Goal: Task Accomplishment & Management: Use online tool/utility

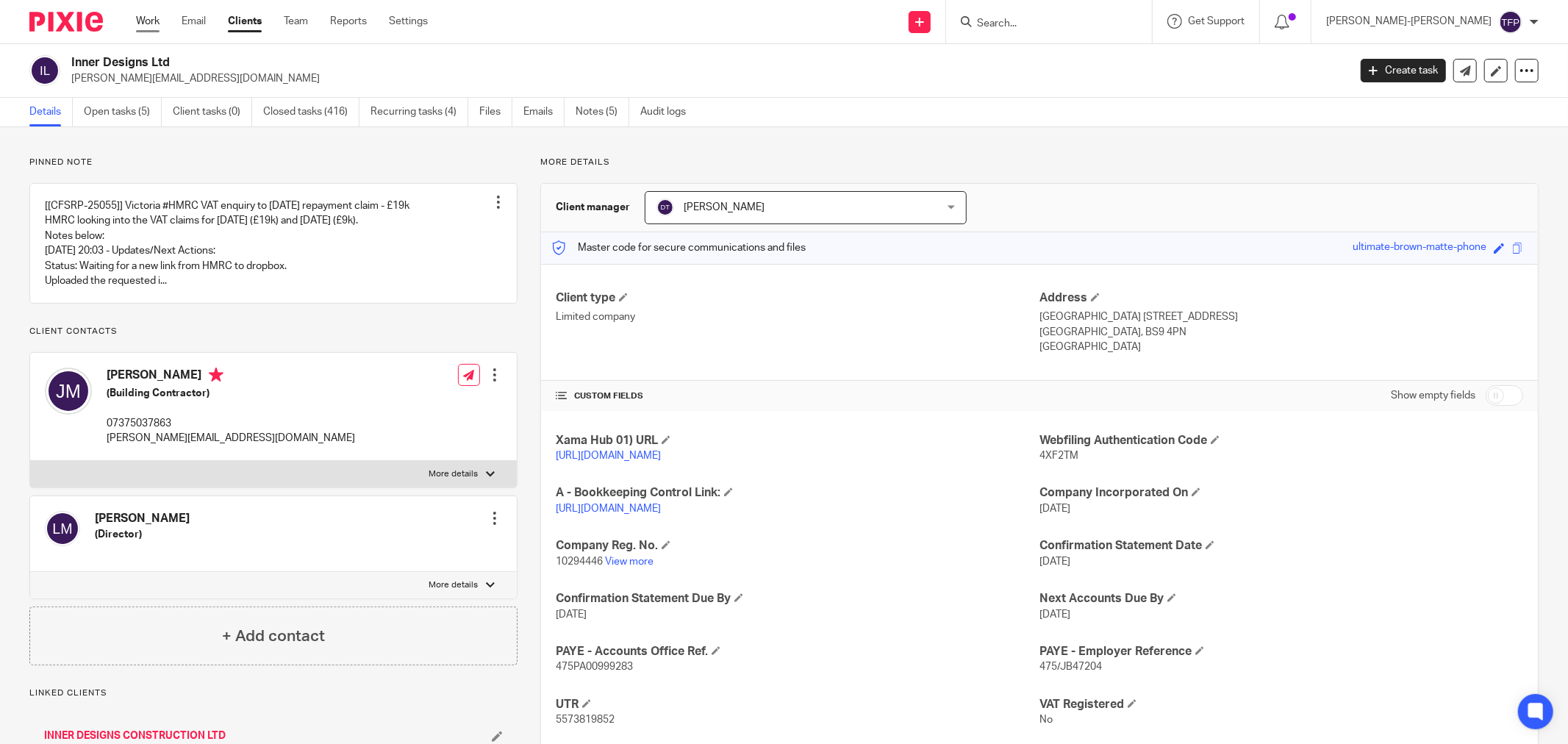
click at [150, 24] on link "Work" at bounding box center [147, 21] width 23 height 15
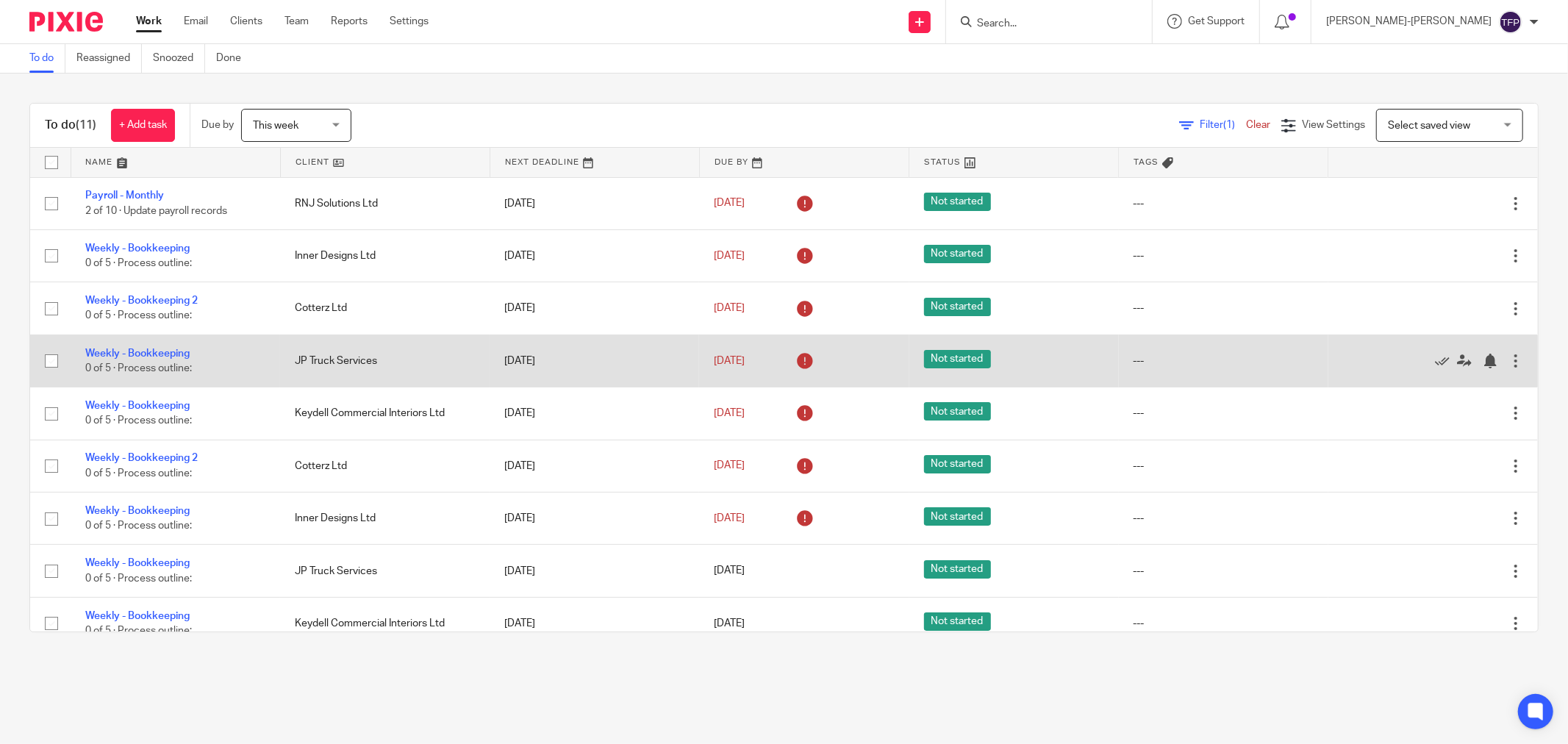
scroll to position [127, 0]
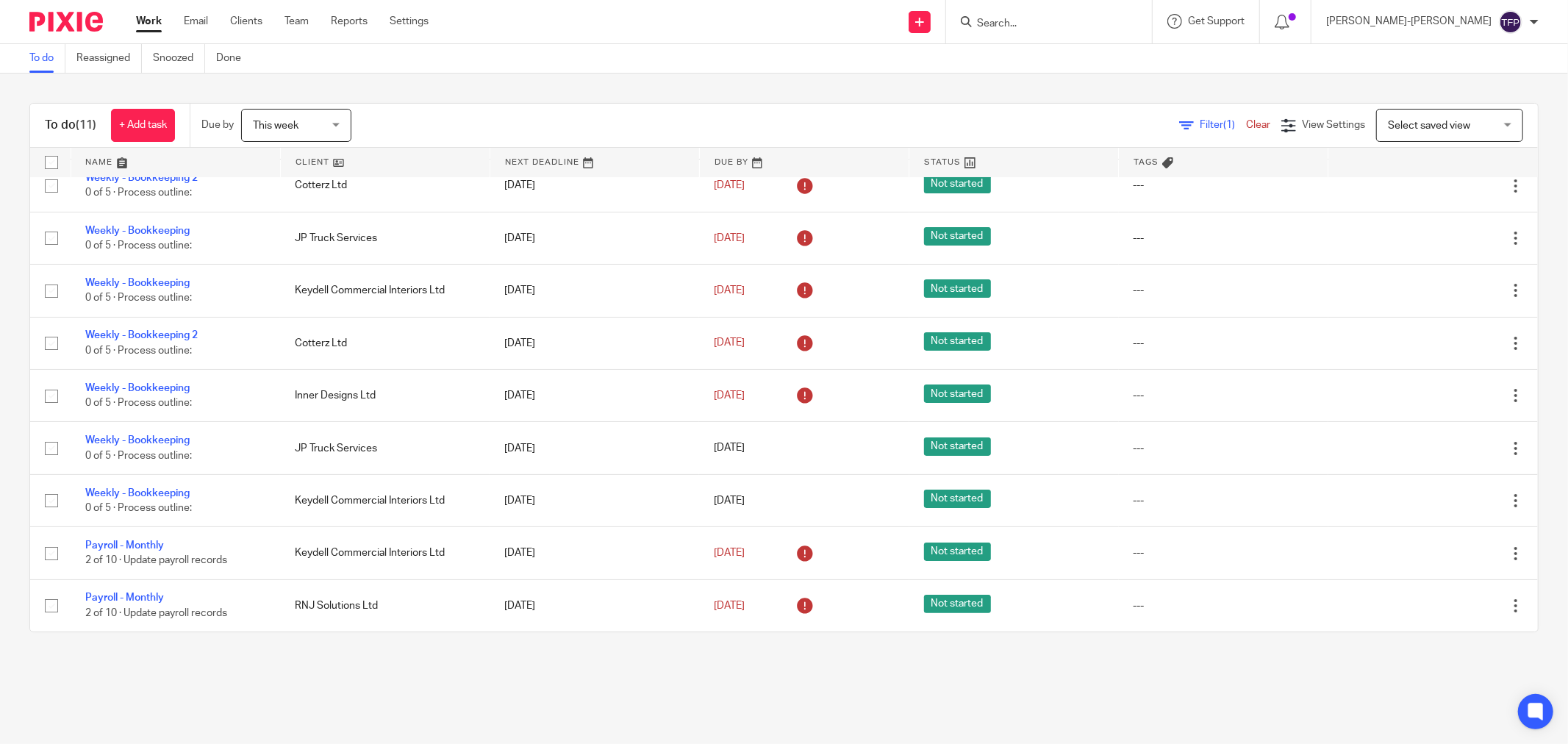
click at [371, 158] on link at bounding box center [384, 162] width 209 height 29
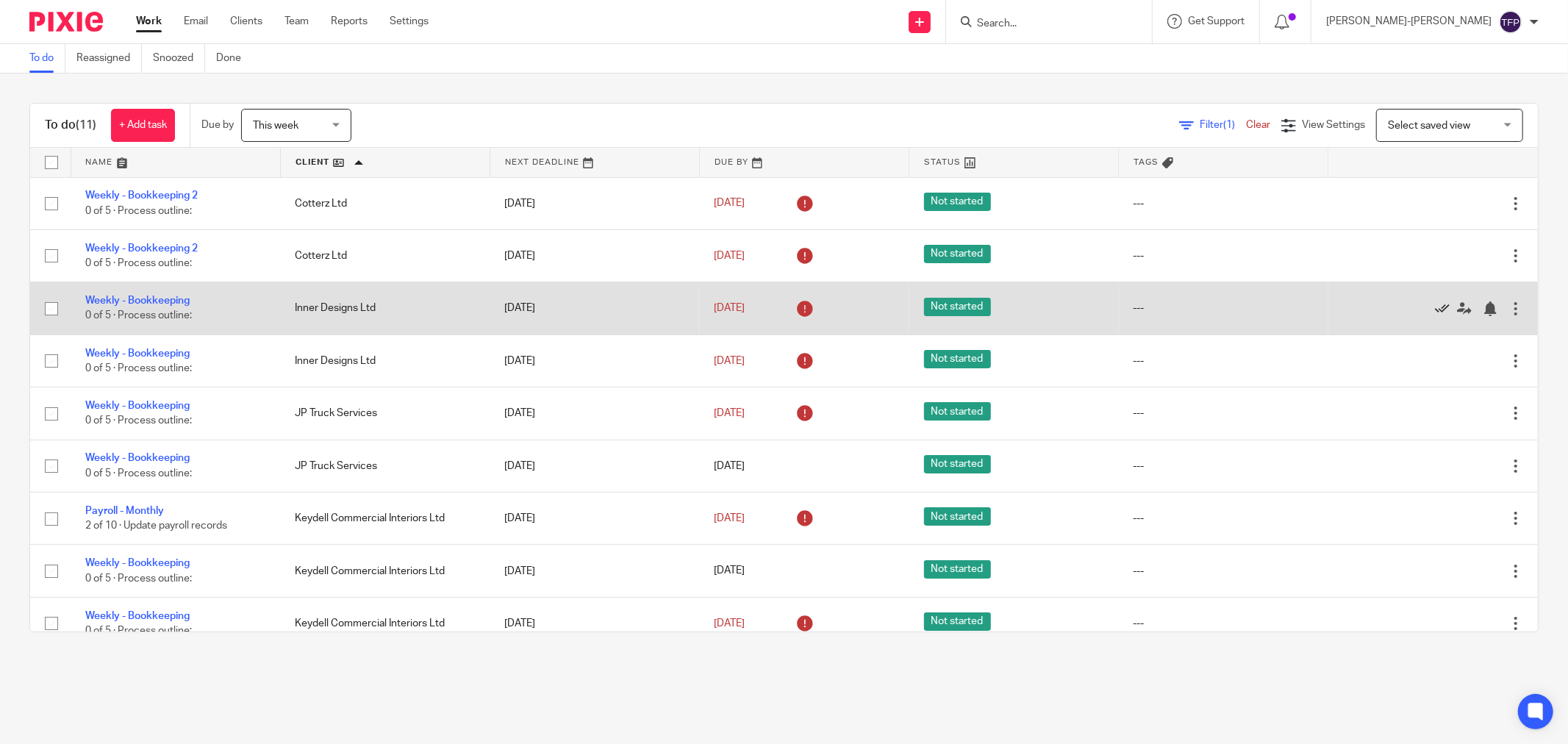
click at [1435, 304] on icon at bounding box center [1443, 308] width 15 height 15
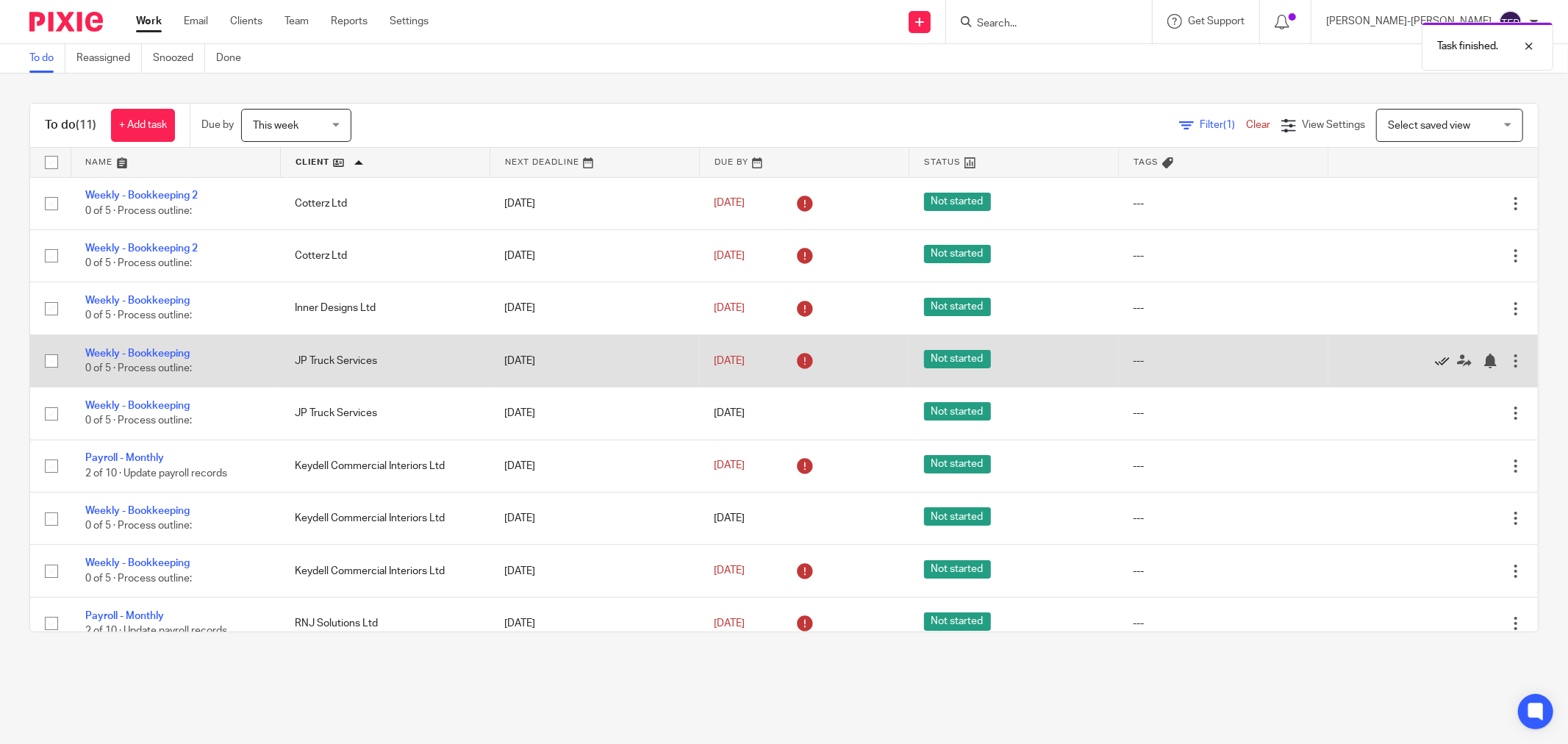
click at [1435, 361] on icon at bounding box center [1443, 361] width 15 height 15
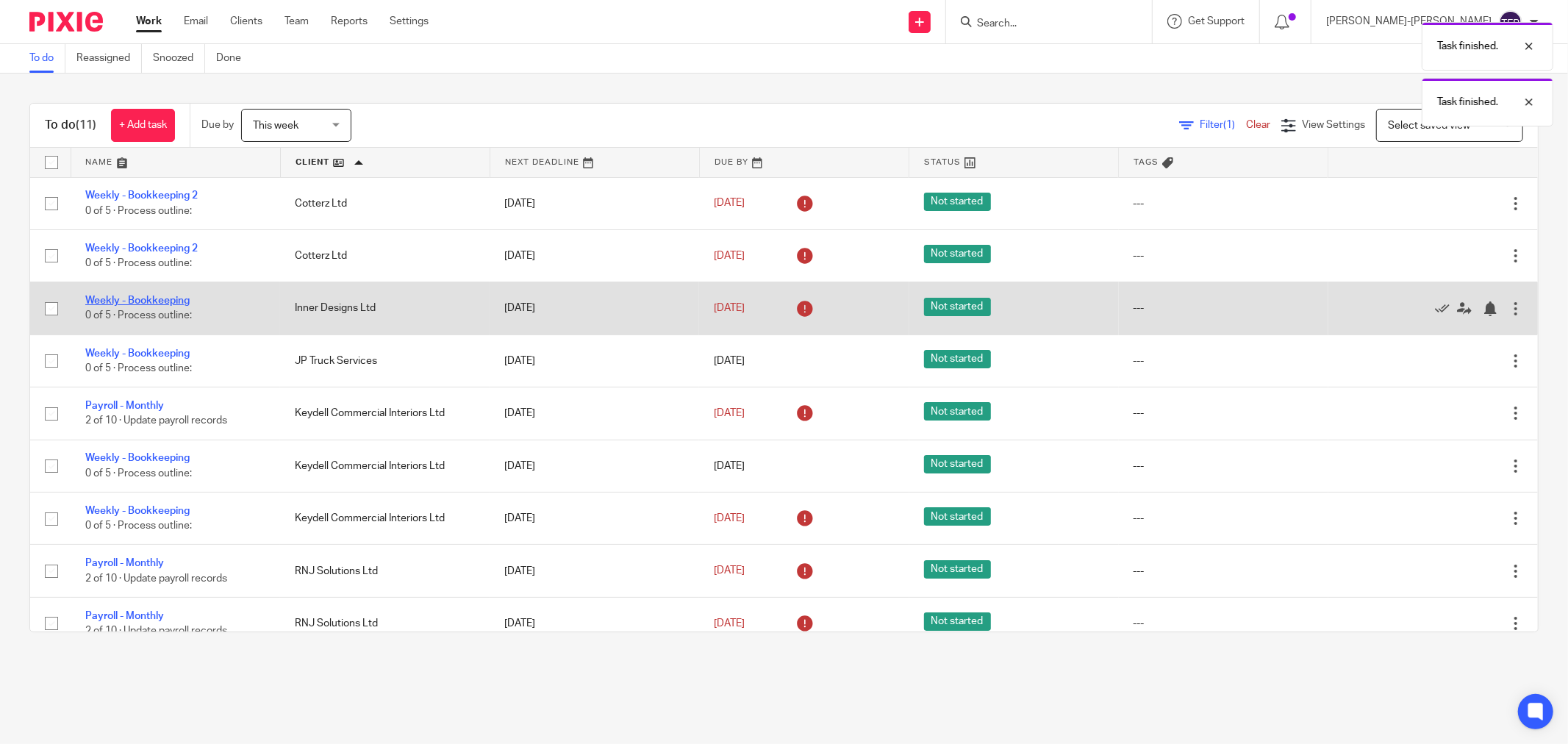
click at [175, 302] on link "Weekly - Bookkeeping" at bounding box center [137, 300] width 105 height 10
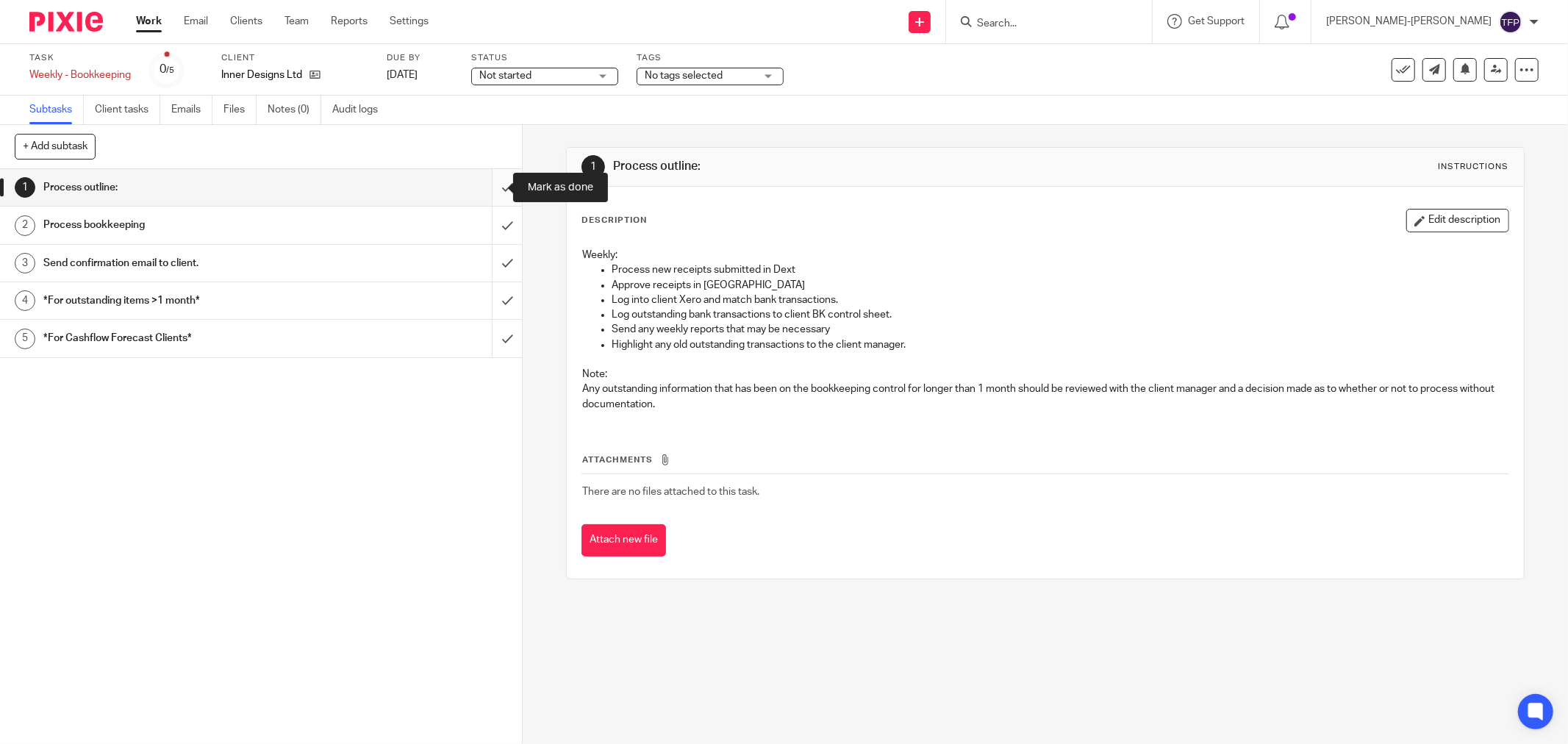
click at [490, 178] on input "submit" at bounding box center [261, 187] width 522 height 36
click at [490, 225] on input "submit" at bounding box center [261, 224] width 522 height 36
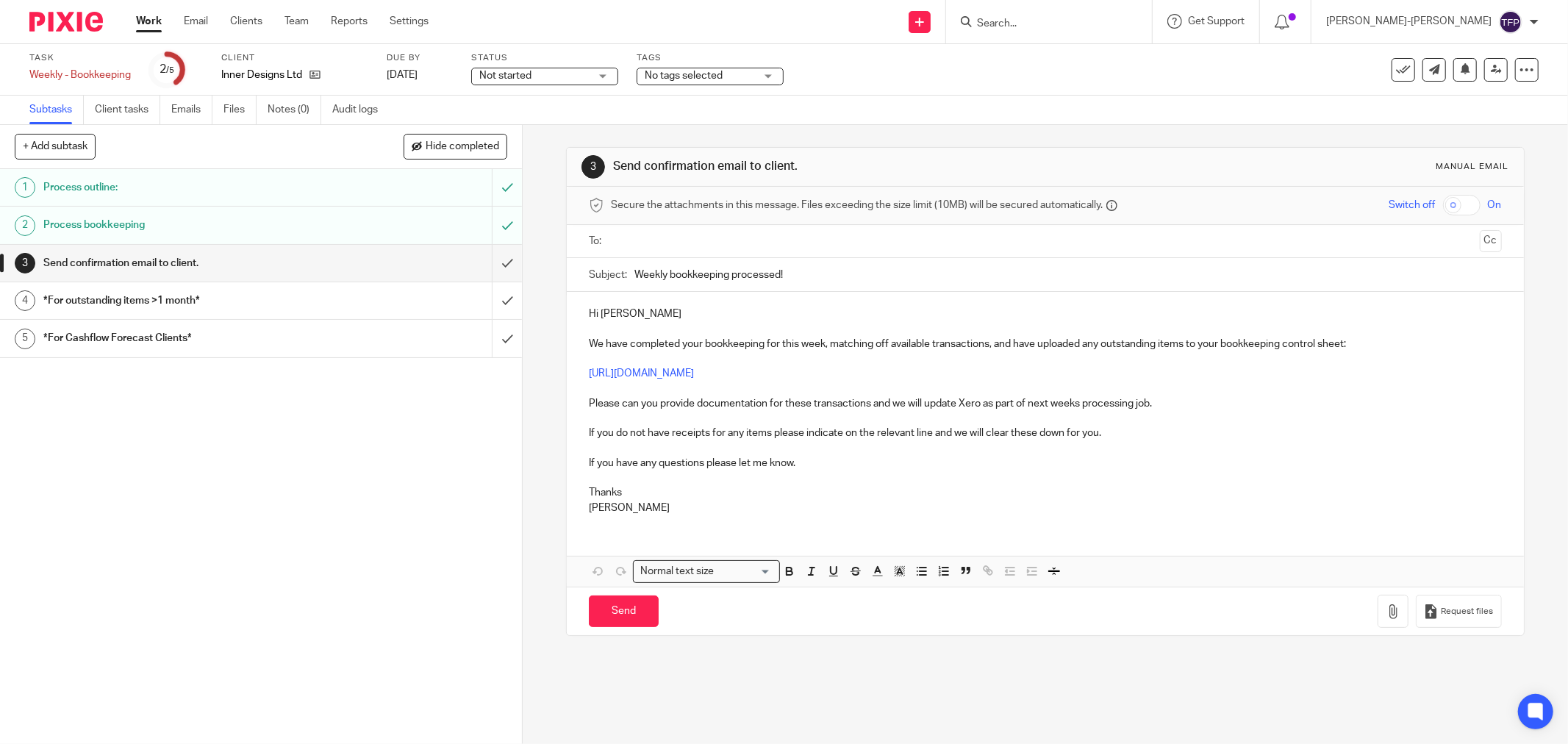
click at [657, 242] on input "text" at bounding box center [1044, 241] width 857 height 17
click at [612, 607] on input "Send" at bounding box center [624, 615] width 70 height 32
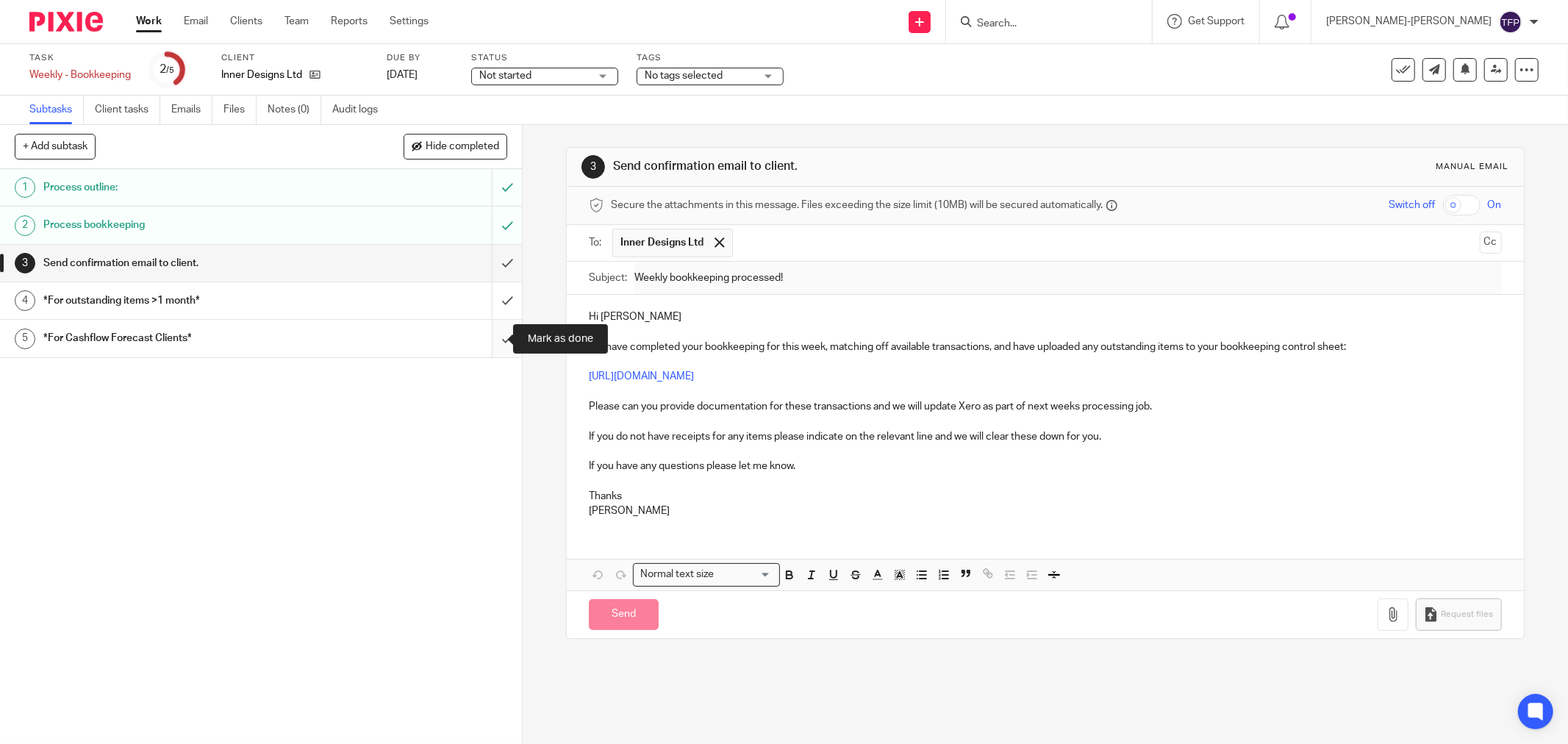
type input "Sent"
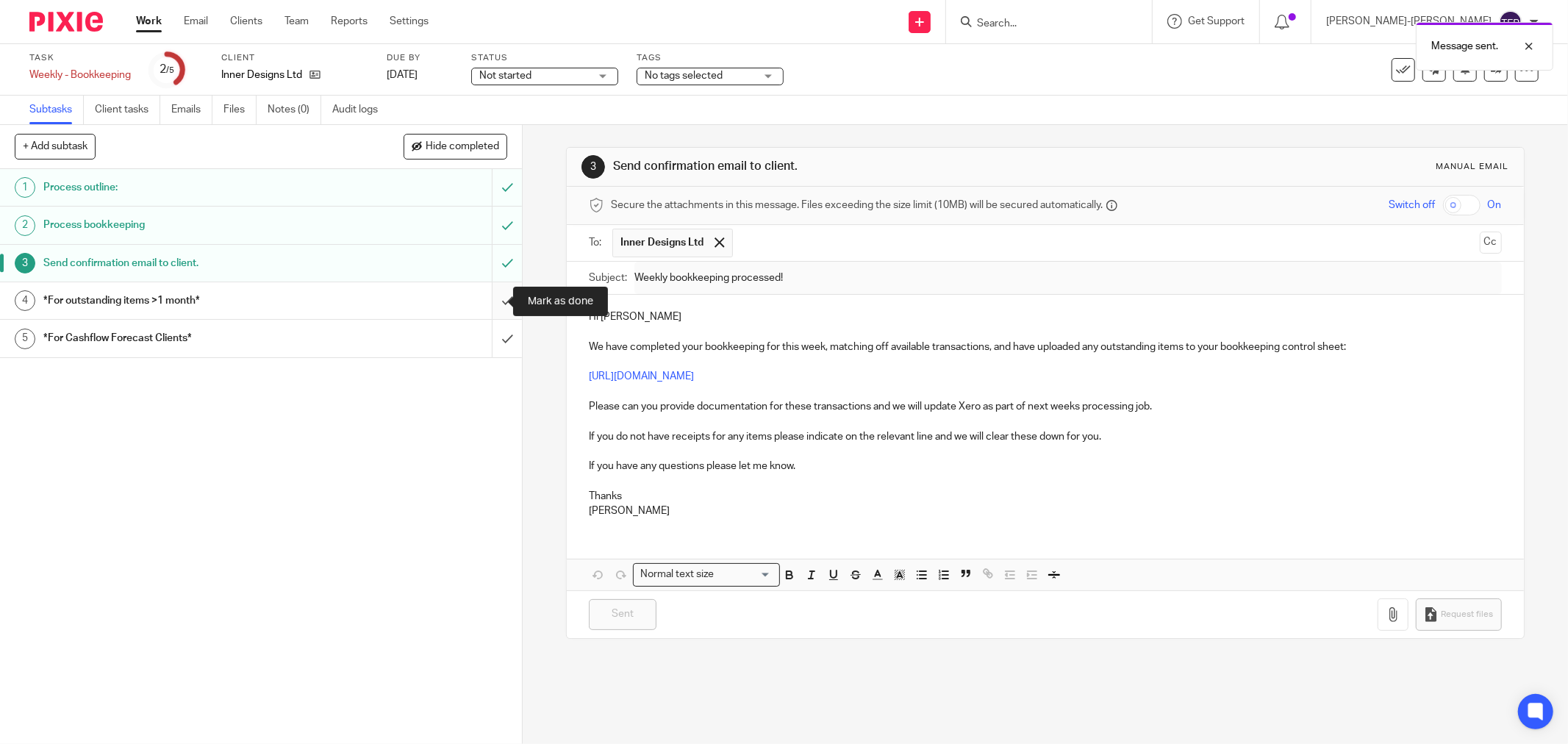
click at [493, 299] on input "submit" at bounding box center [261, 300] width 522 height 36
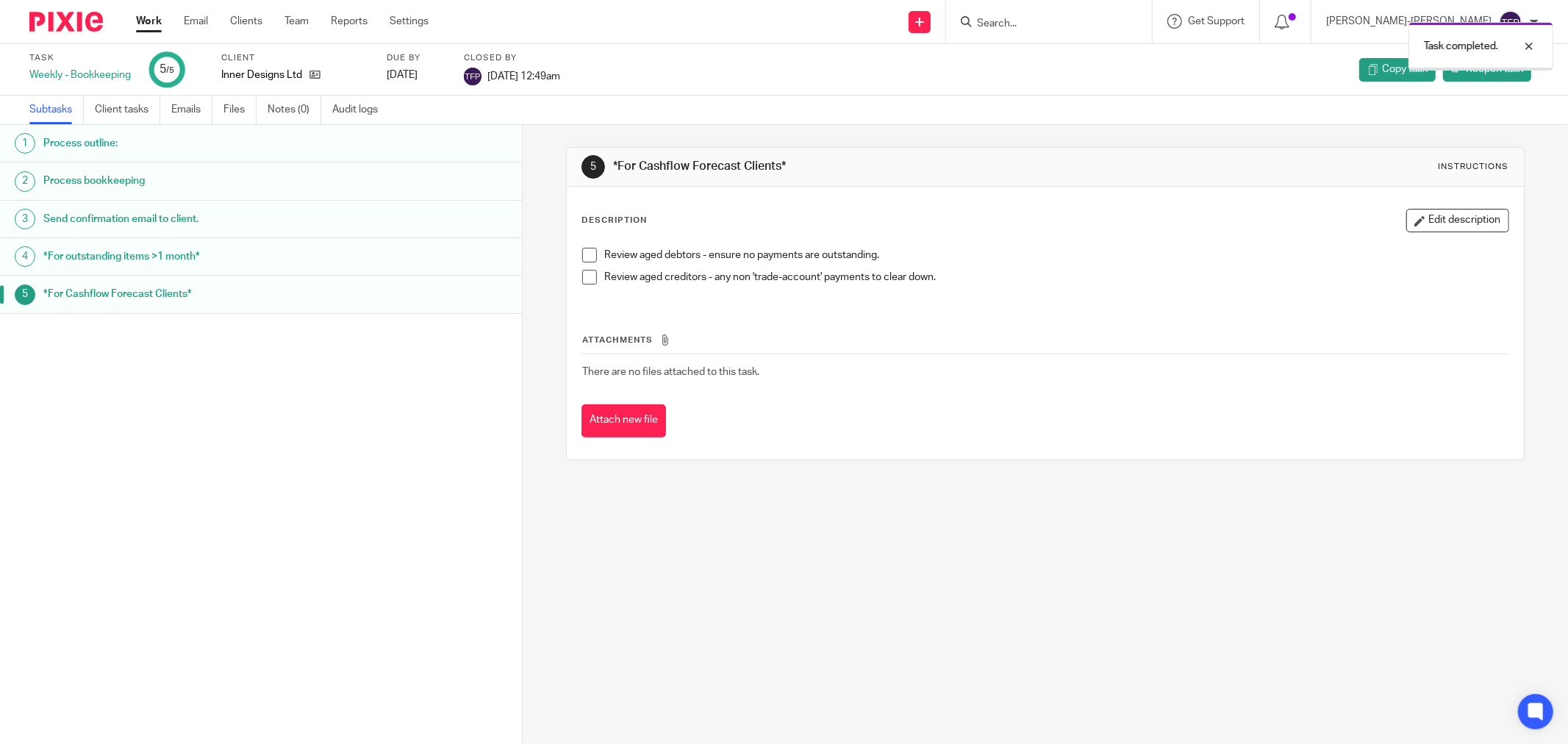
click at [135, 18] on div "Work Email Clients Team Reports Settings Work Email Clients Team Reports Settin…" at bounding box center [286, 21] width 329 height 43
click at [157, 19] on link "Work" at bounding box center [149, 21] width 26 height 15
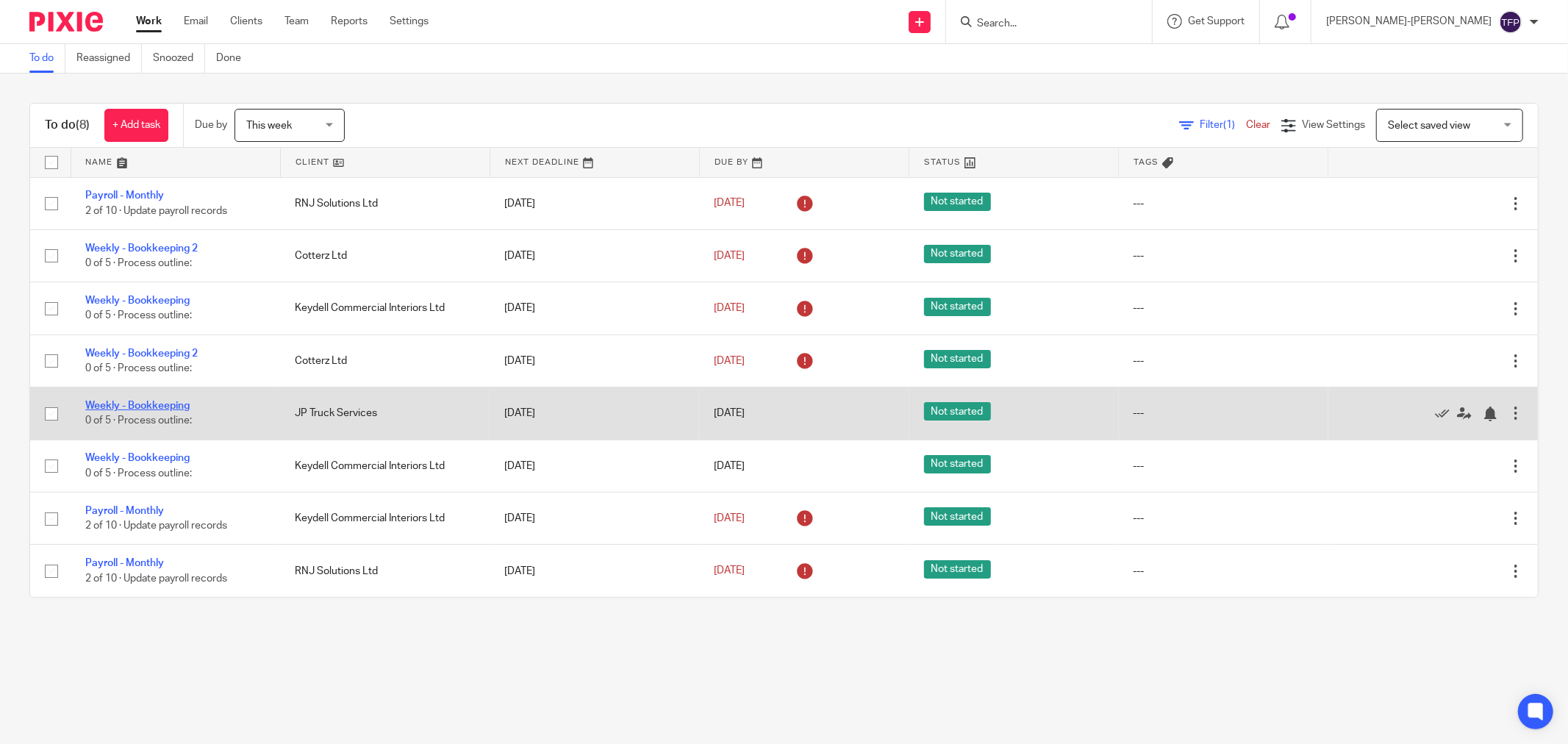
click at [155, 408] on link "Weekly - Bookkeeping" at bounding box center [137, 405] width 105 height 10
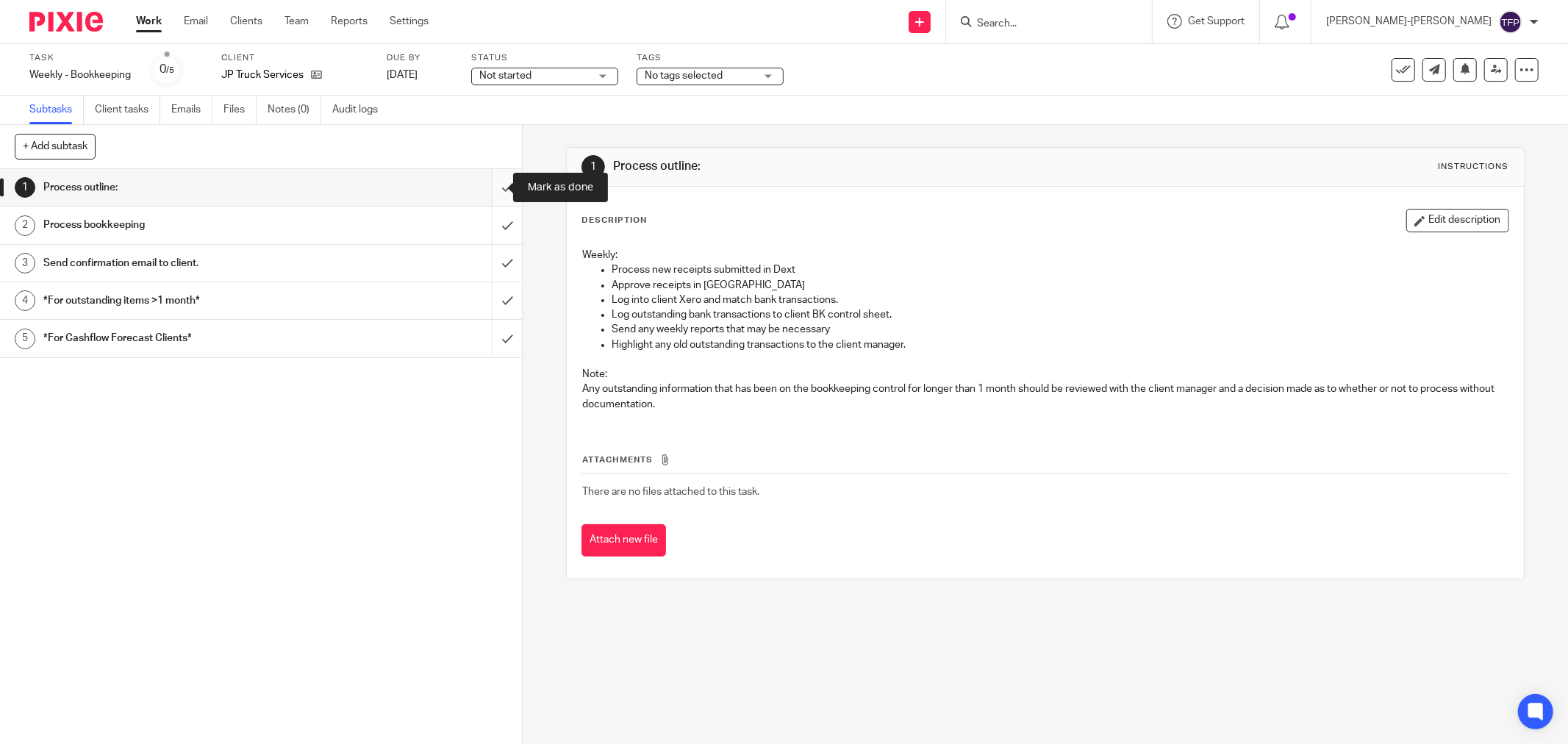
click at [486, 189] on input "submit" at bounding box center [261, 187] width 522 height 36
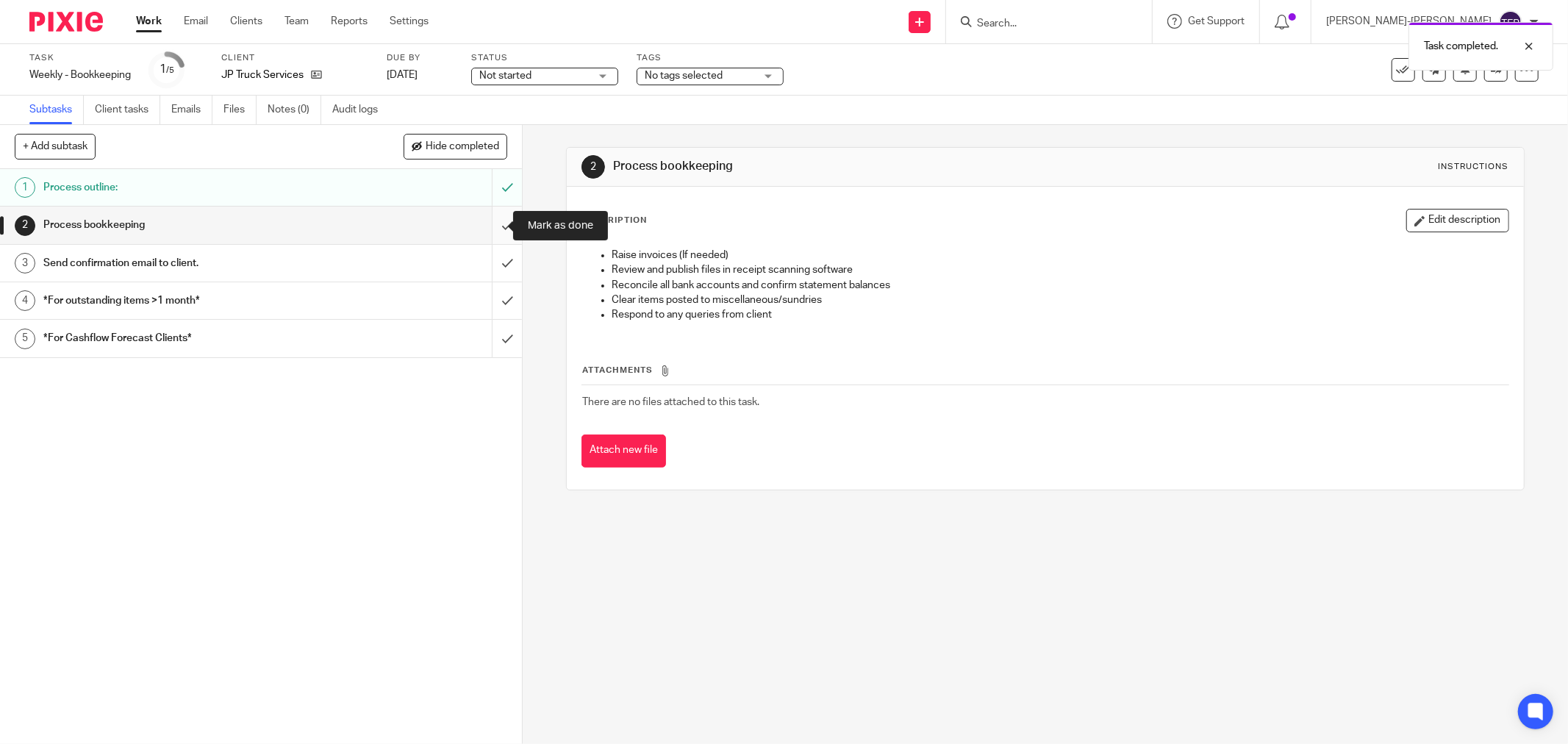
click at [493, 229] on input "submit" at bounding box center [261, 224] width 522 height 36
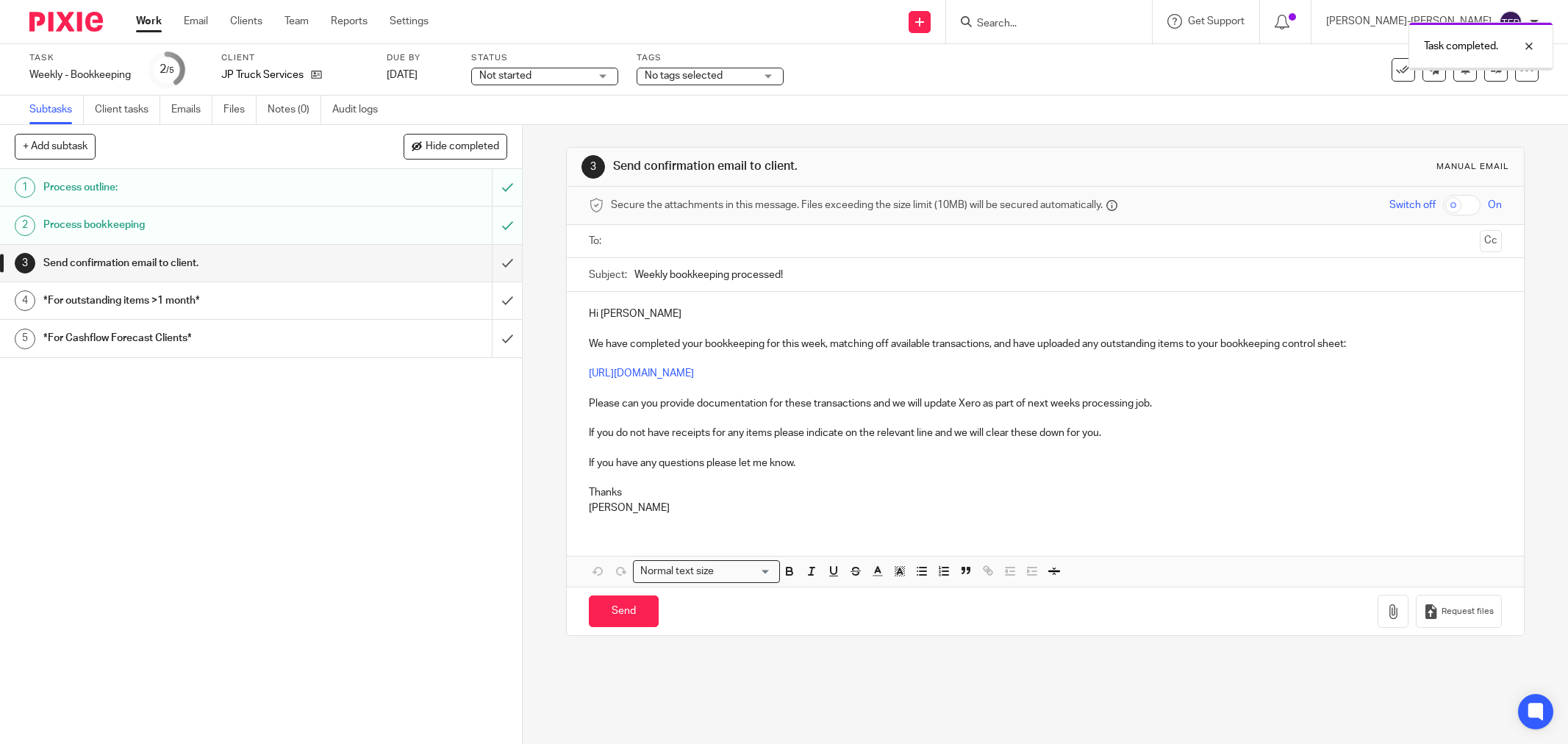
click at [658, 228] on div at bounding box center [1046, 241] width 868 height 33
click at [658, 246] on input "text" at bounding box center [1044, 241] width 857 height 17
click at [617, 620] on input "Send" at bounding box center [624, 615] width 70 height 32
type input "Sent"
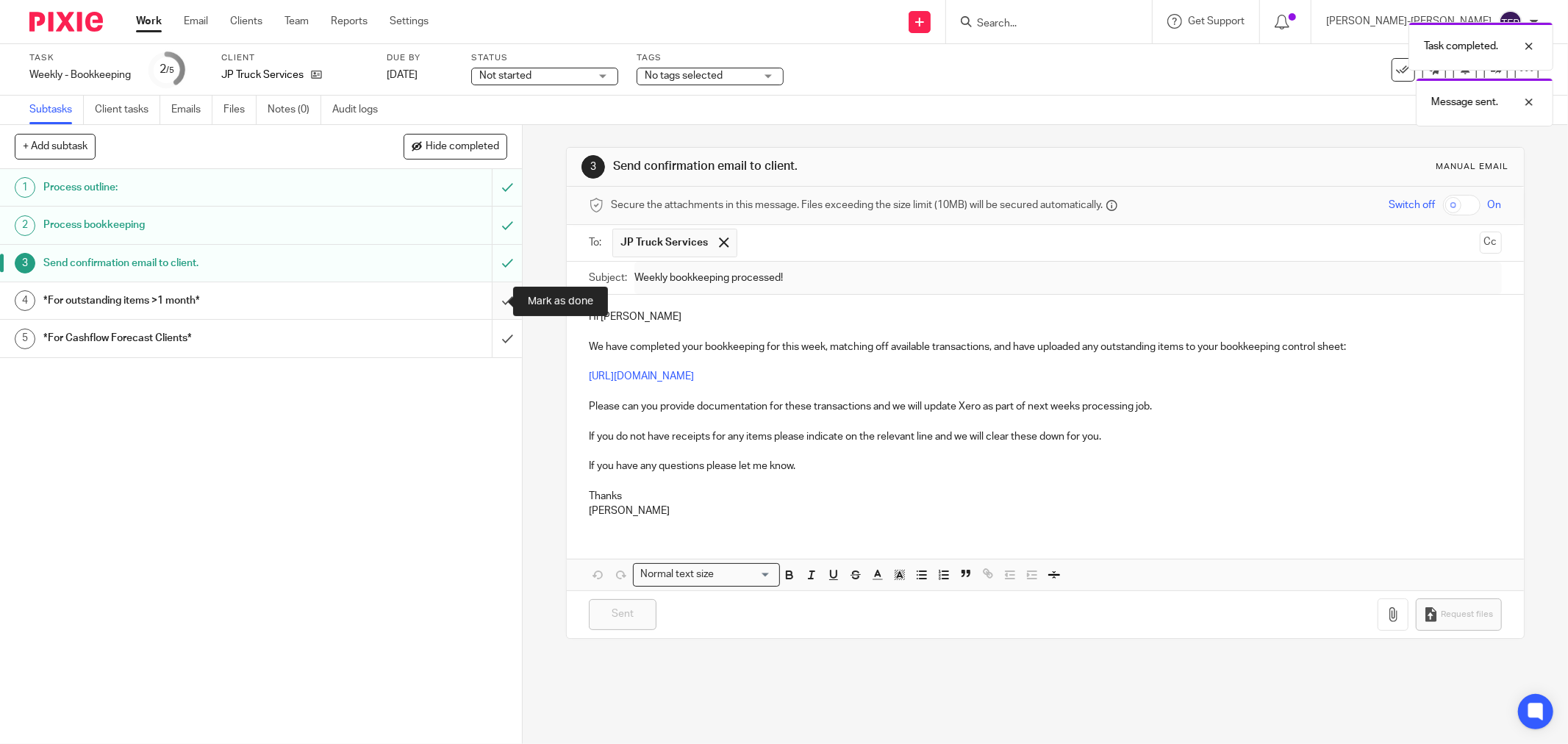
click at [489, 296] on input "submit" at bounding box center [261, 300] width 522 height 36
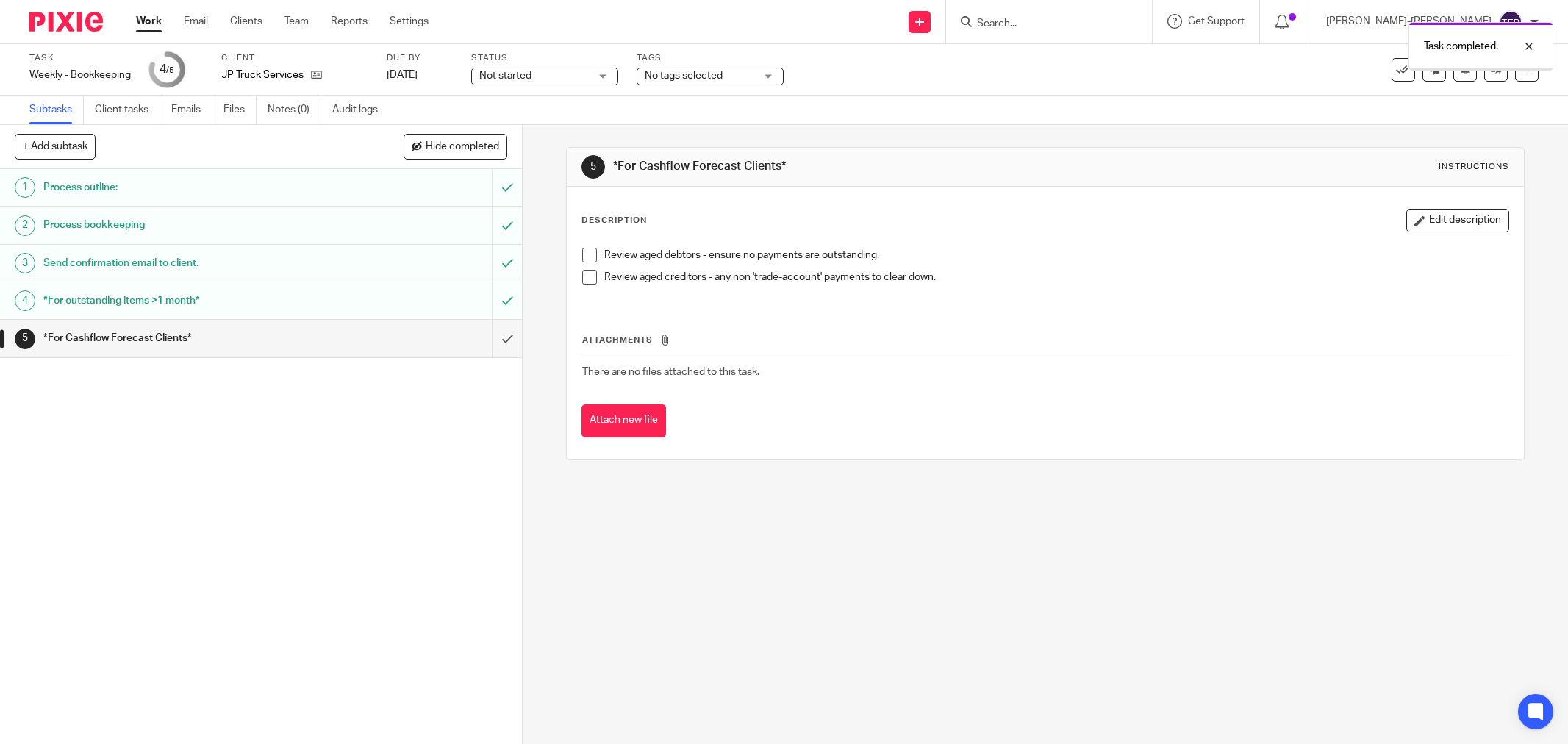
click at [490, 336] on input "submit" at bounding box center [261, 337] width 522 height 36
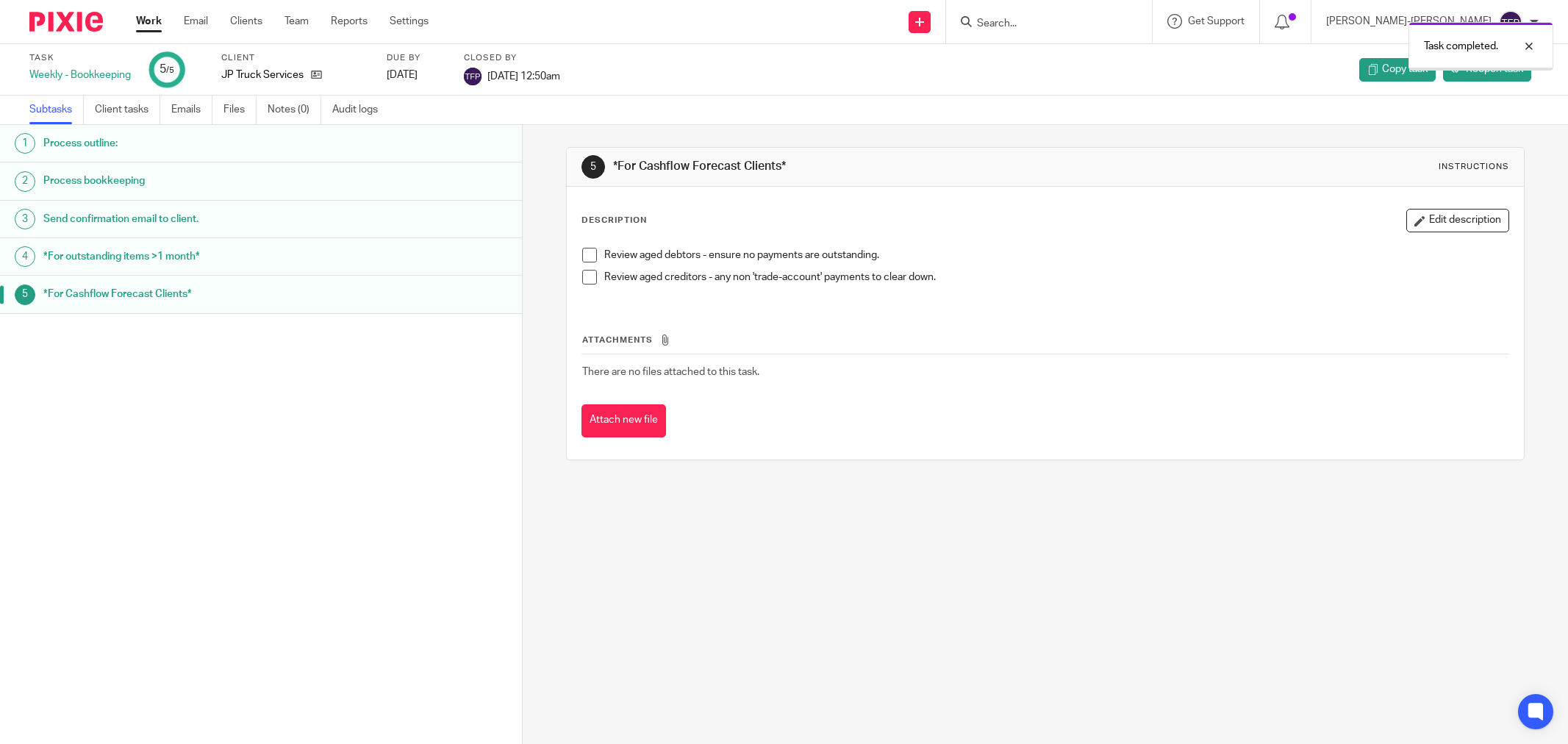
click at [151, 14] on link "Work" at bounding box center [149, 21] width 26 height 15
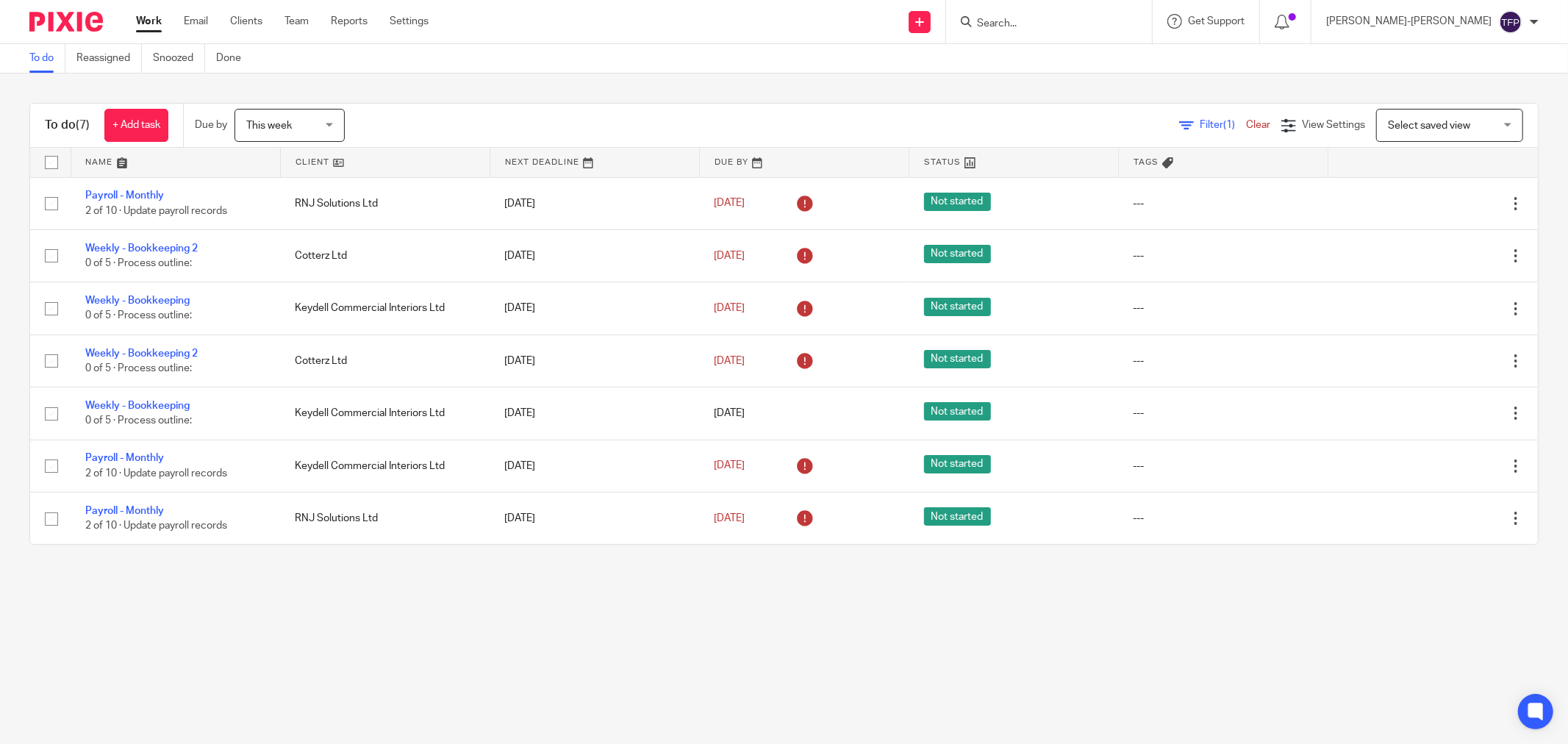
click at [401, 166] on link at bounding box center [384, 162] width 209 height 29
